Goal: Task Accomplishment & Management: Use online tool/utility

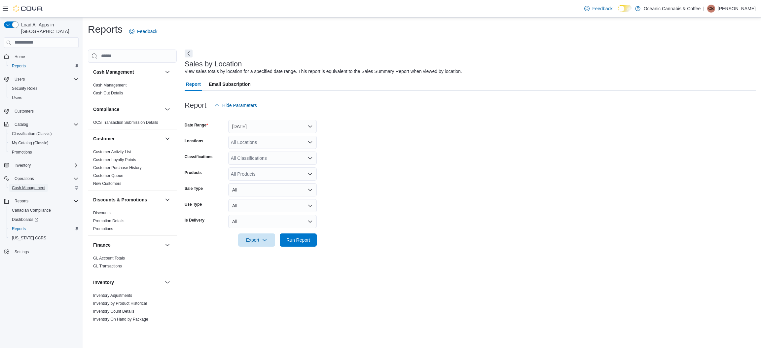
click at [27, 185] on span "Cash Management" at bounding box center [28, 187] width 33 height 5
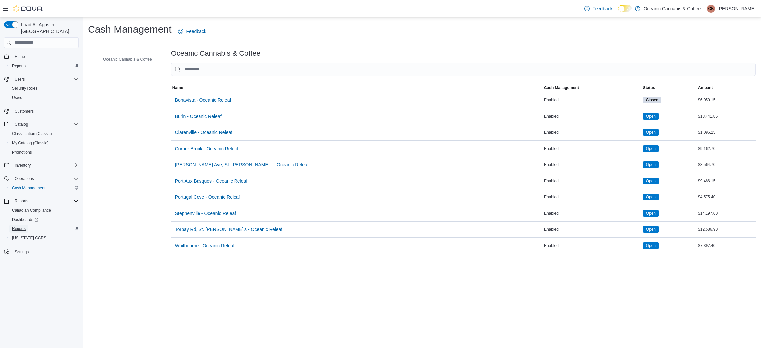
click at [21, 226] on span "Reports" at bounding box center [19, 228] width 14 height 5
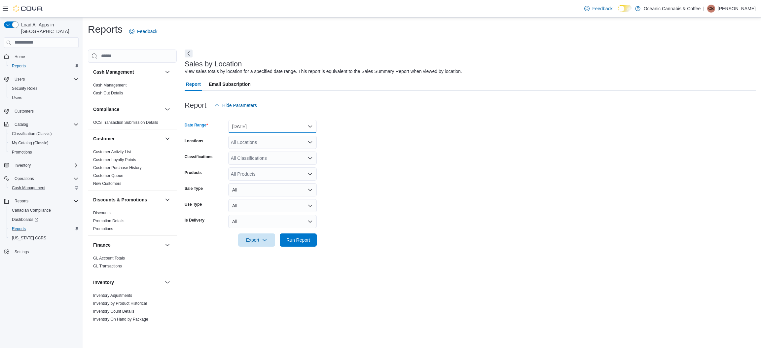
click at [284, 125] on button "[DATE]" at bounding box center [272, 126] width 88 height 13
click at [249, 154] on span "[DATE]" at bounding box center [276, 153] width 75 height 8
click at [300, 236] on span "Run Report" at bounding box center [298, 239] width 29 height 13
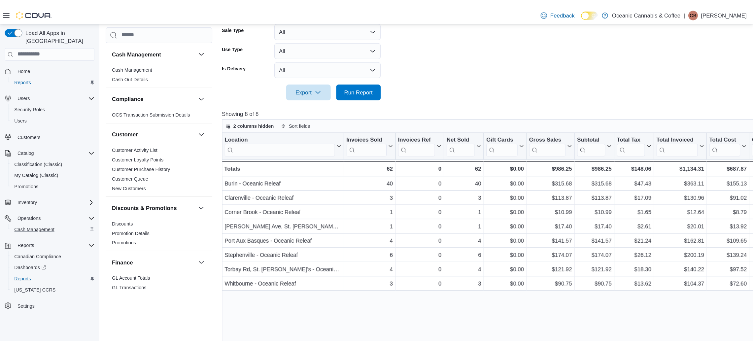
scroll to position [165, 0]
